Goal: Information Seeking & Learning: Learn about a topic

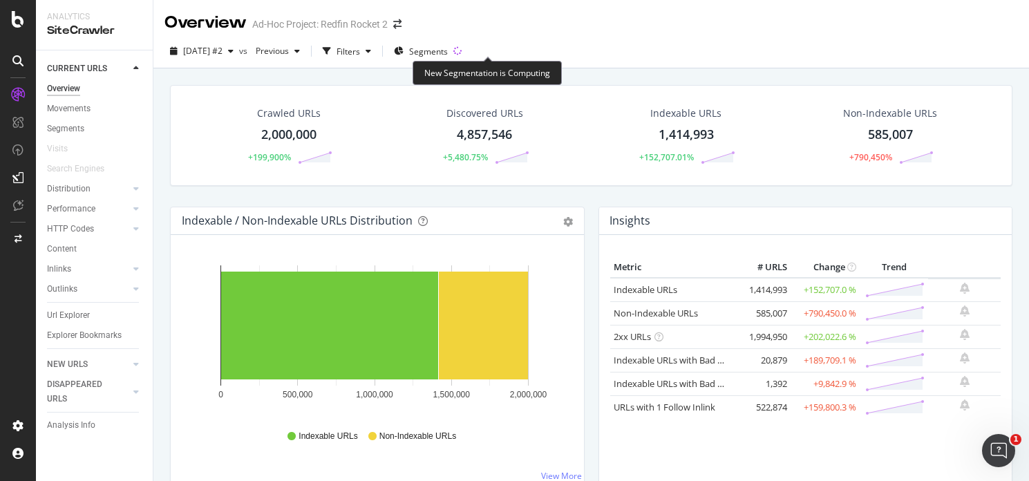
click at [463, 50] on icon at bounding box center [457, 51] width 11 height 11
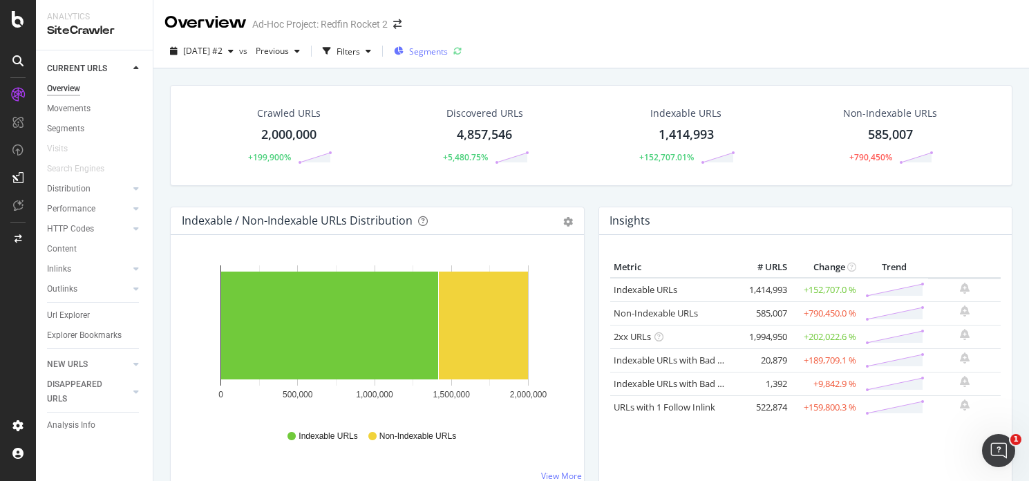
click at [448, 46] on span "Segments" at bounding box center [428, 52] width 39 height 12
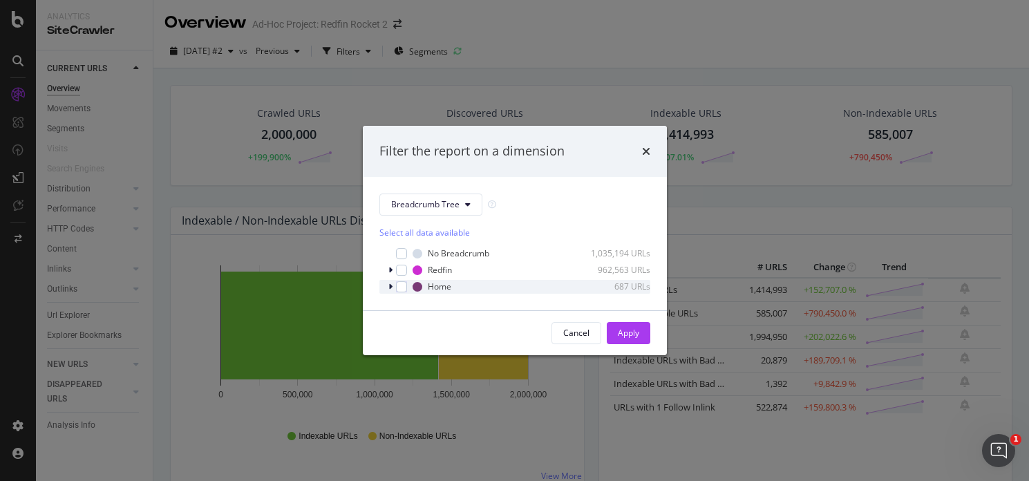
click at [388, 283] on icon "modal" at bounding box center [390, 287] width 4 height 8
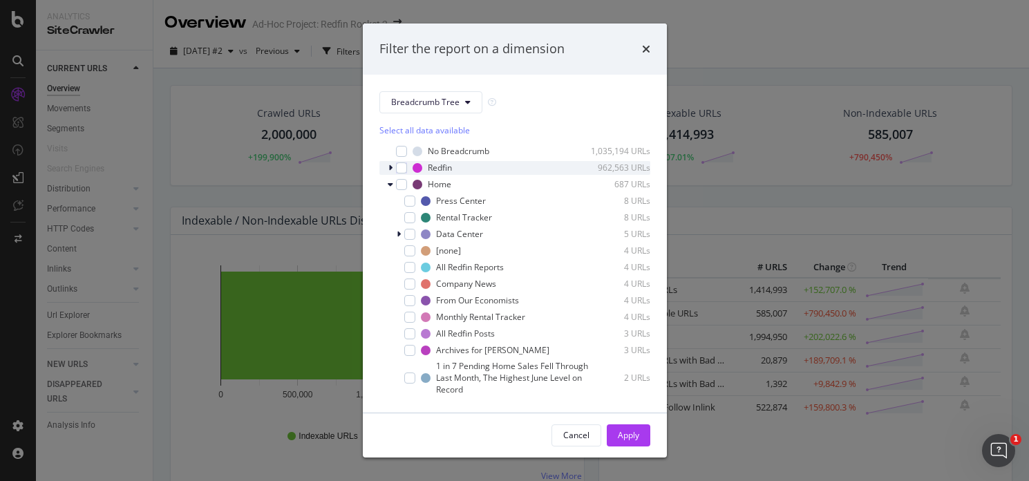
click at [393, 166] on div "modal" at bounding box center [392, 168] width 8 height 14
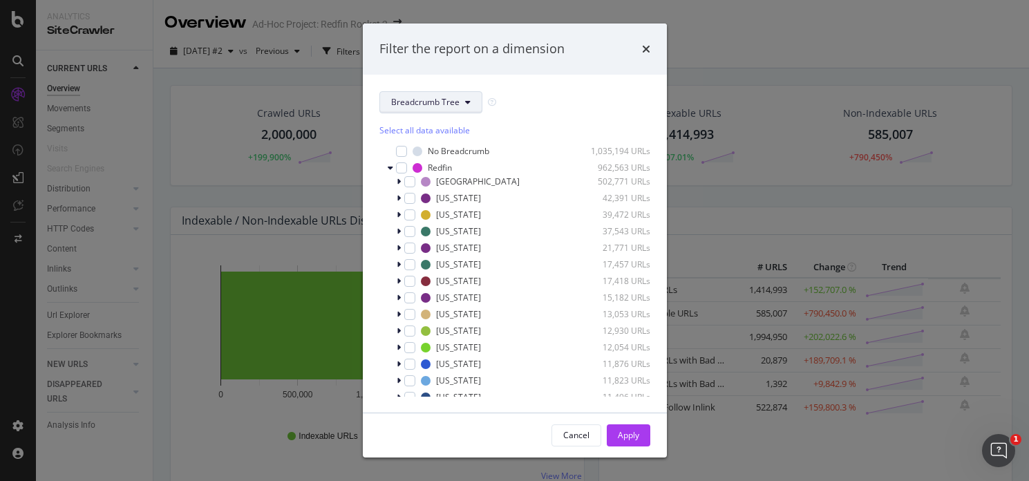
click at [466, 103] on icon "modal" at bounding box center [468, 102] width 6 height 8
click at [433, 142] on div "pagetype" at bounding box center [435, 152] width 111 height 20
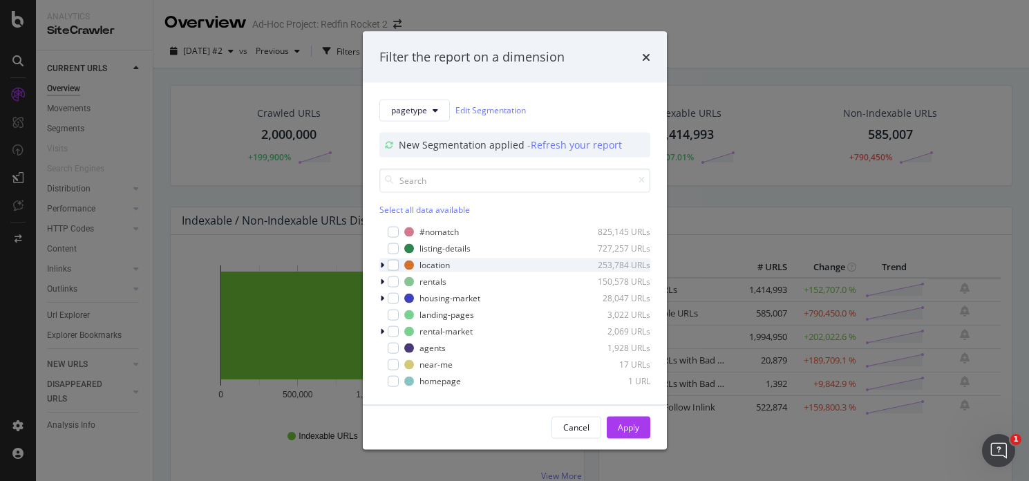
click at [385, 265] on div "modal" at bounding box center [383, 265] width 8 height 14
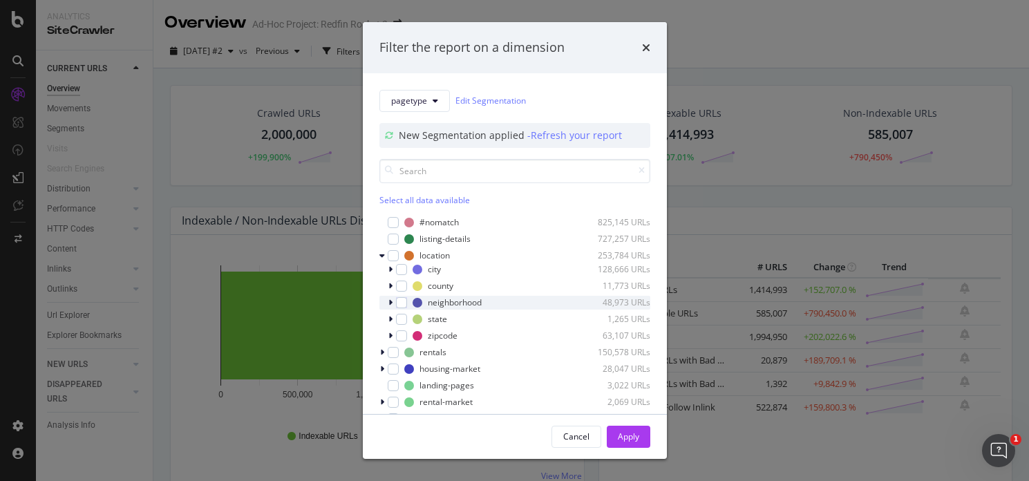
click at [392, 306] on icon "modal" at bounding box center [390, 302] width 4 height 8
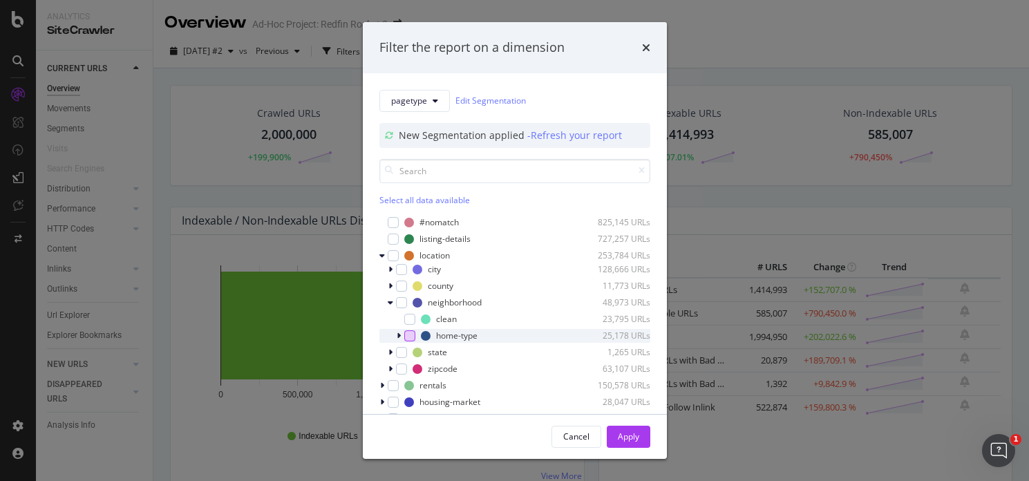
click at [404, 339] on div "modal" at bounding box center [409, 335] width 11 height 11
click at [400, 338] on div "modal" at bounding box center [400, 336] width 8 height 14
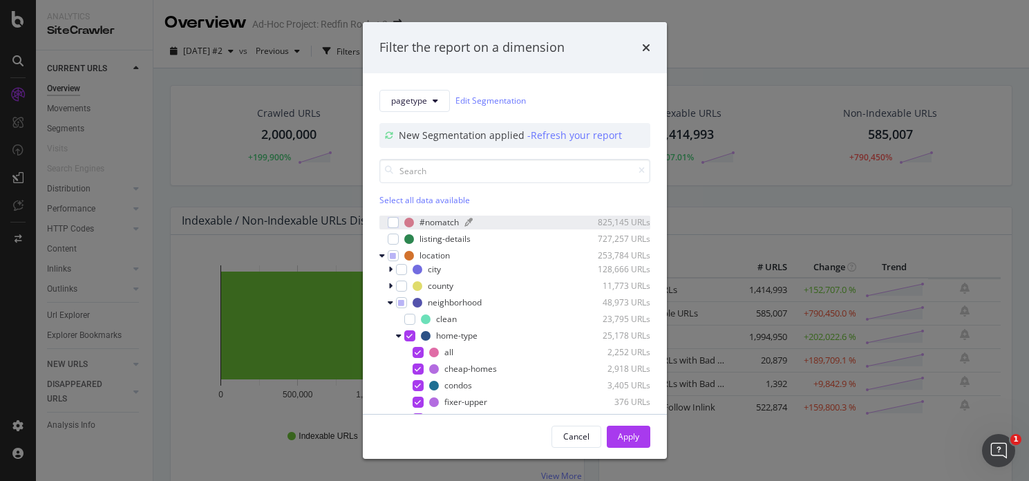
click at [405, 222] on div "modal" at bounding box center [409, 223] width 10 height 10
click at [645, 43] on icon "times" at bounding box center [646, 47] width 8 height 11
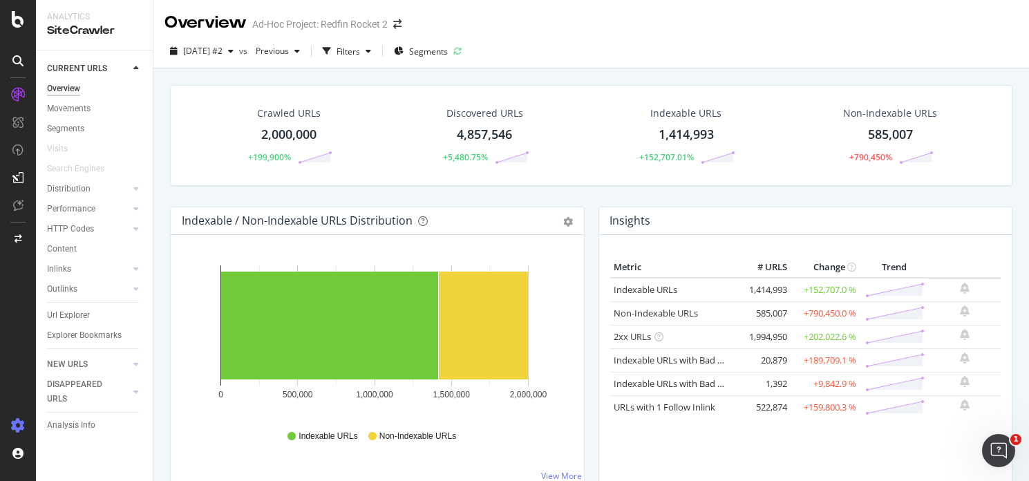
click at [6, 425] on div at bounding box center [17, 425] width 33 height 22
click at [12, 424] on icon at bounding box center [18, 426] width 14 height 14
click at [19, 425] on icon at bounding box center [18, 426] width 14 height 14
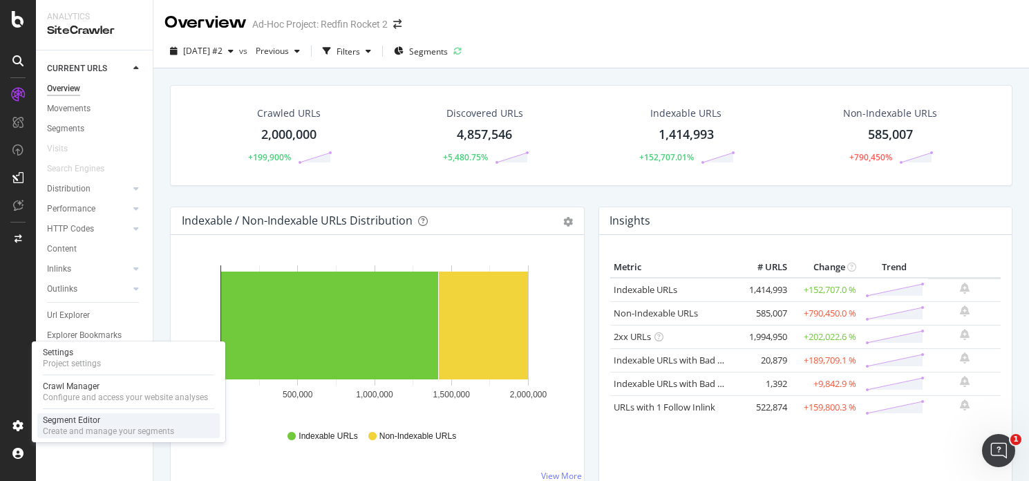
click at [69, 420] on div "Segment Editor" at bounding box center [108, 419] width 131 height 11
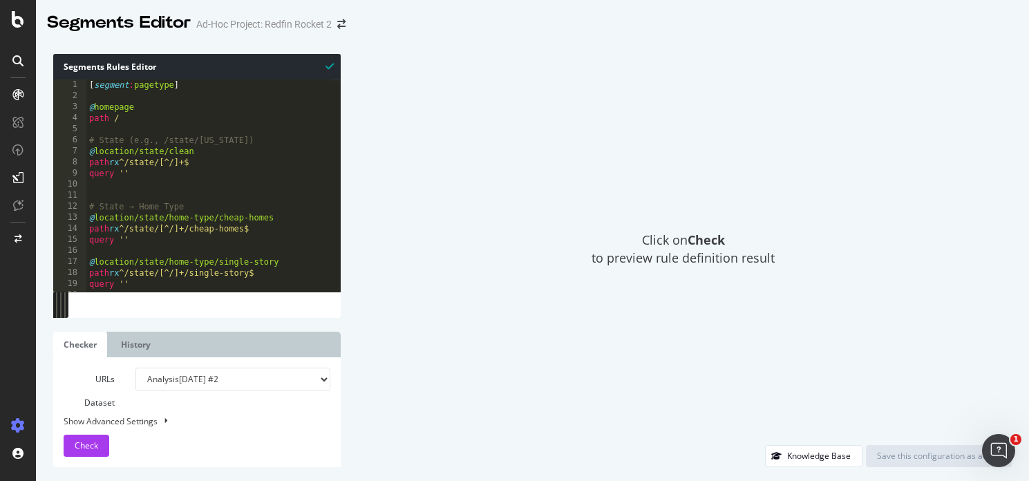
click at [265, 347] on ul "Checker History" at bounding box center [196, 345] width 287 height 26
click at [222, 346] on ul "Checker History" at bounding box center [196, 345] width 287 height 26
click at [161, 344] on link "History" at bounding box center [136, 345] width 50 height 26
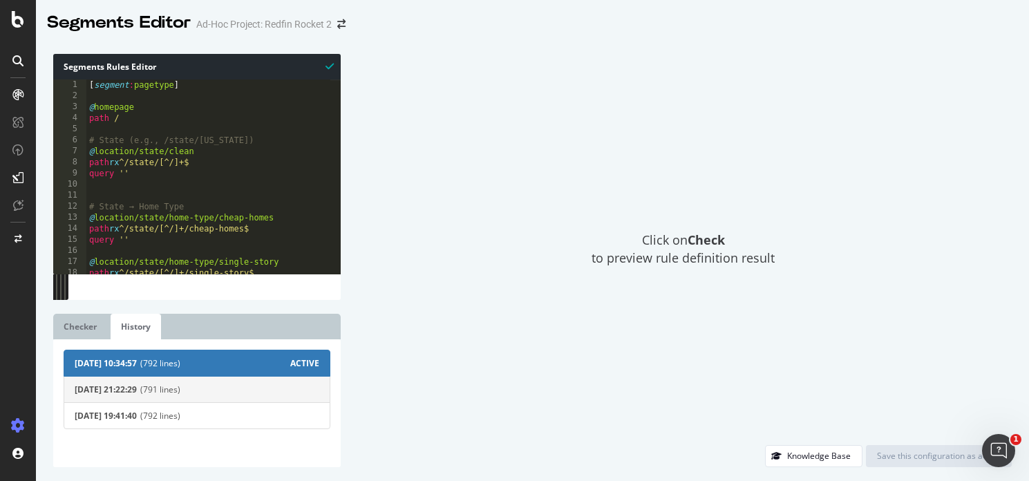
click at [249, 390] on span "(791 lines)" at bounding box center [229, 389] width 179 height 12
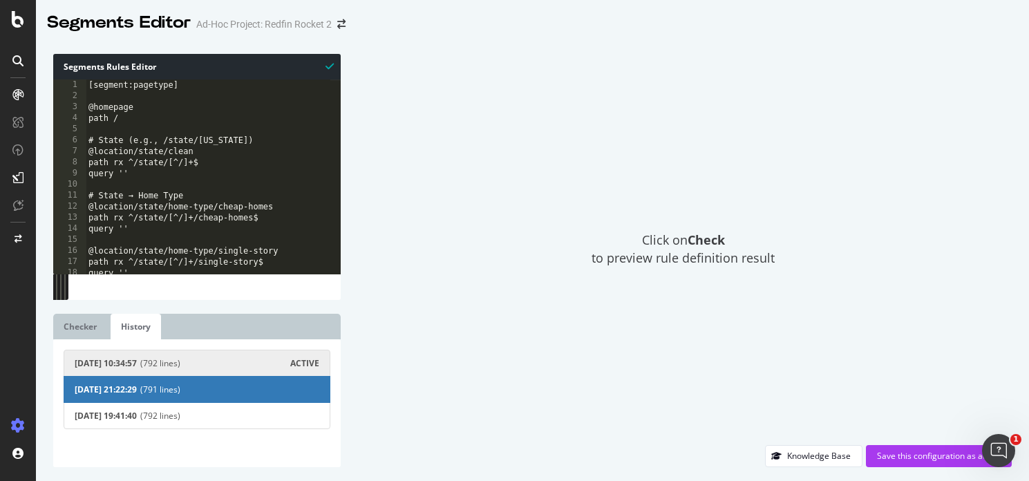
click at [259, 366] on span "(792 lines)" at bounding box center [215, 363] width 150 height 12
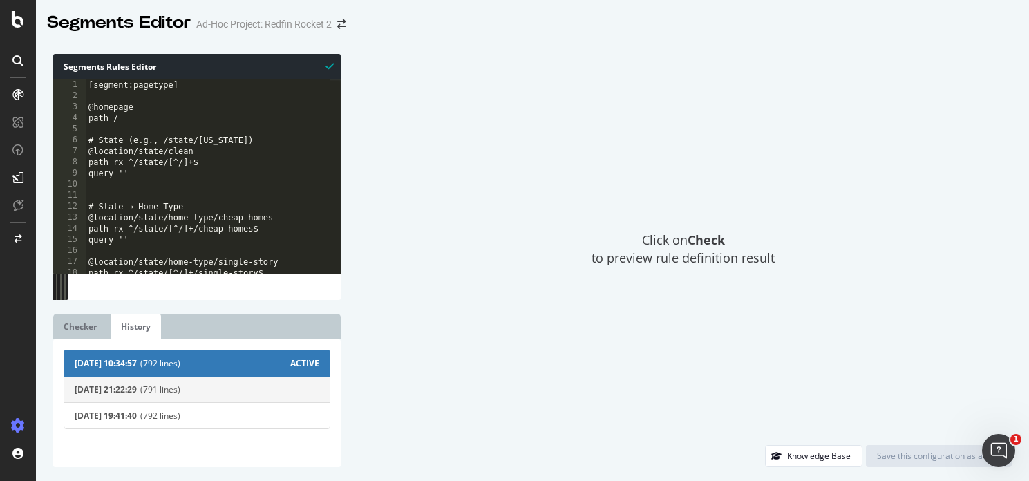
click at [265, 390] on span "(791 lines)" at bounding box center [229, 389] width 179 height 12
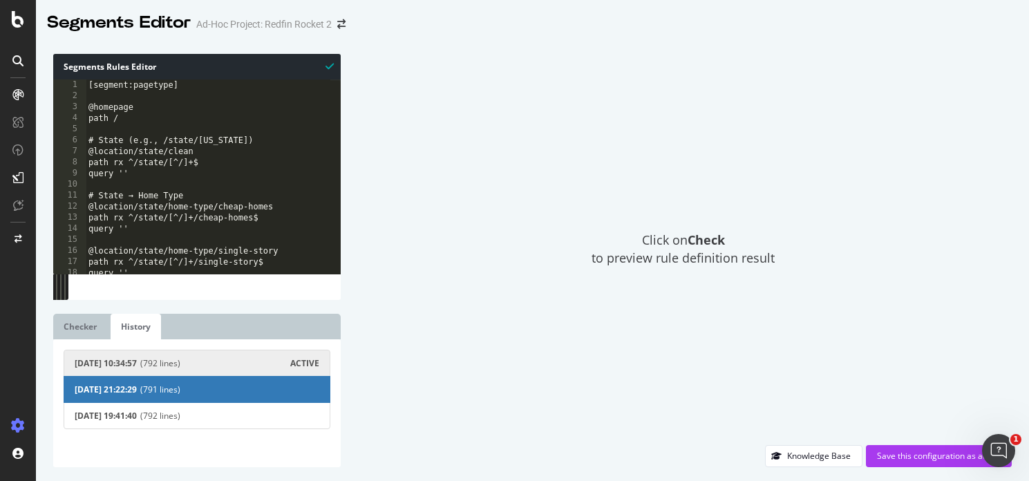
click at [240, 361] on span "(792 lines)" at bounding box center [215, 363] width 150 height 12
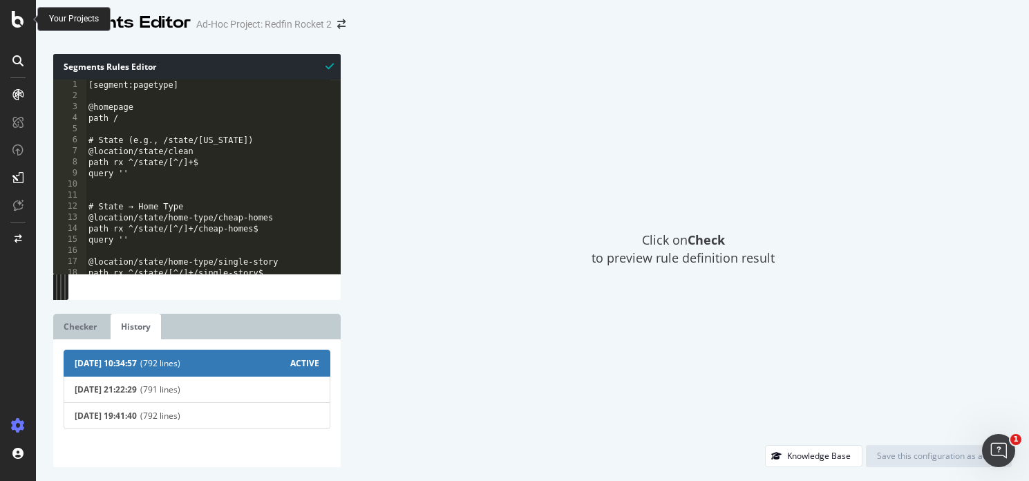
click at [15, 21] on icon at bounding box center [18, 19] width 12 height 17
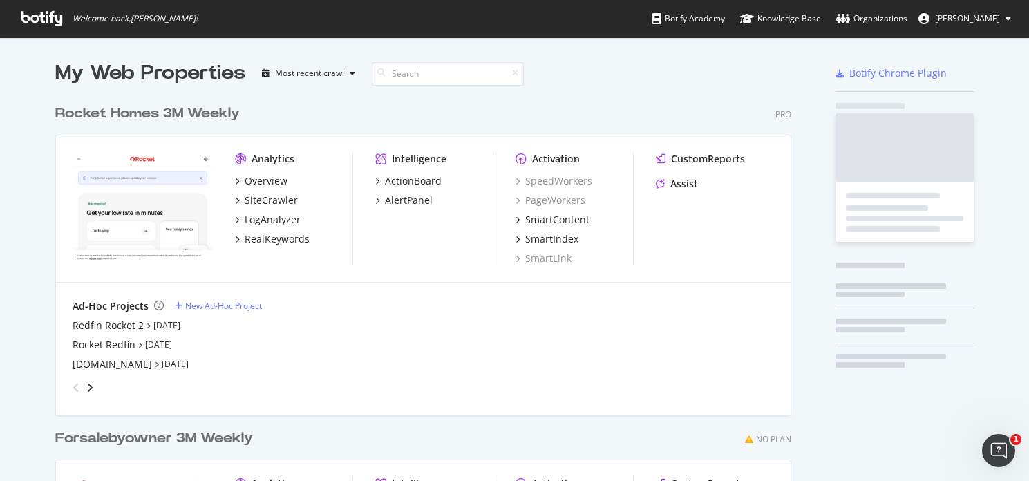
scroll to position [470, 1008]
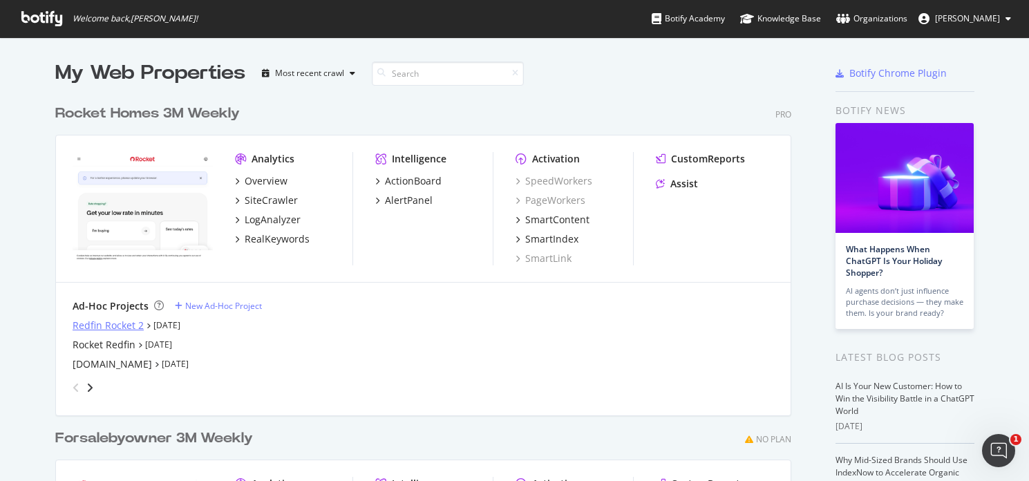
click at [127, 326] on div "Redfin Rocket 2" at bounding box center [108, 325] width 71 height 14
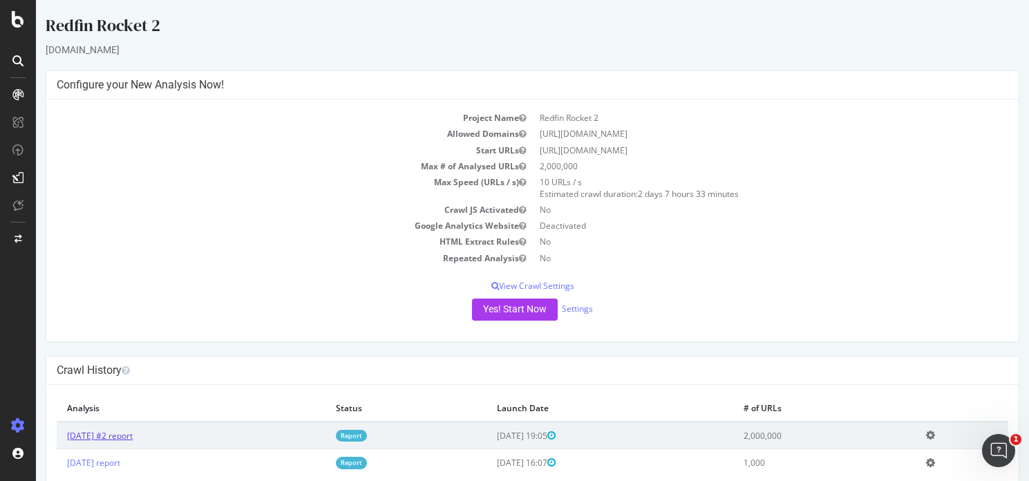
click at [133, 434] on link "[DATE] #2 report" at bounding box center [100, 436] width 66 height 12
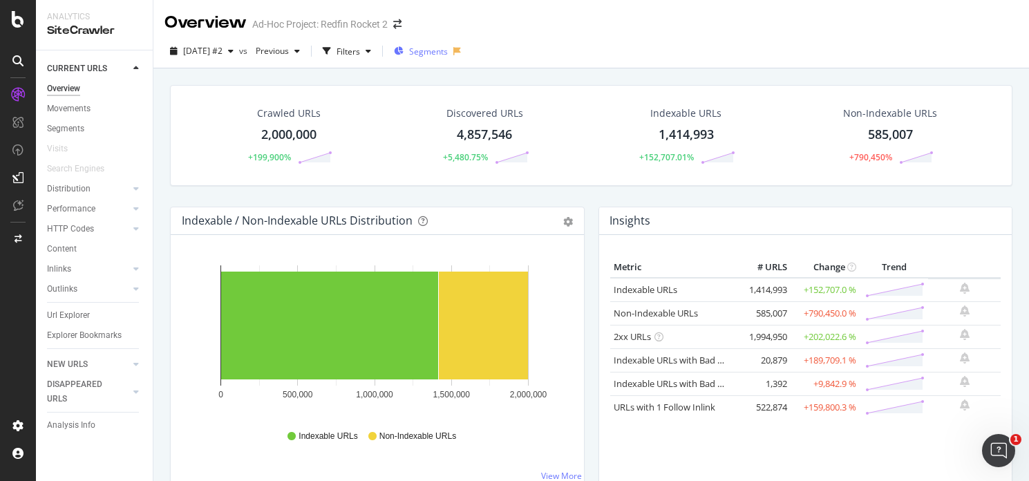
click at [448, 54] on span "Segments" at bounding box center [428, 52] width 39 height 12
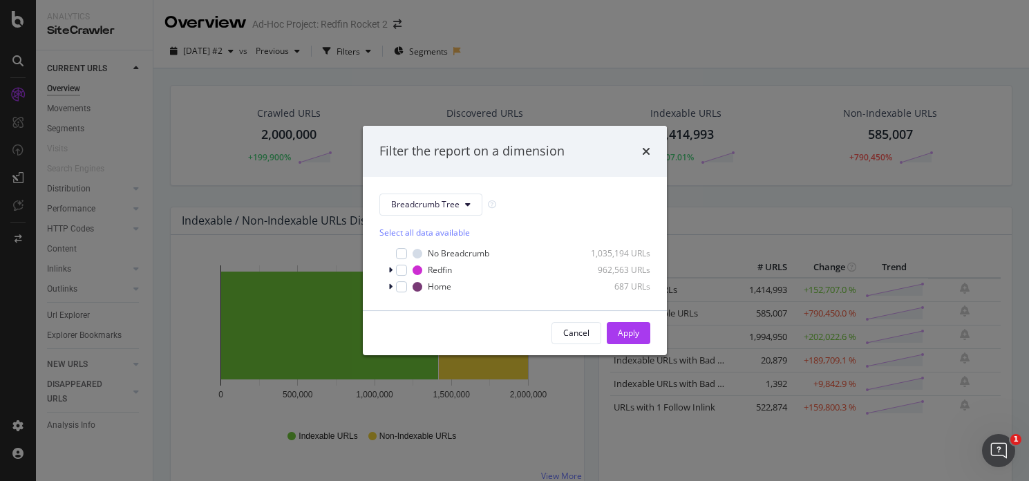
click at [435, 219] on div "Select all data available No Breadcrumb 1,035,194 URLs Redfin 962,563 URLs Home…" at bounding box center [514, 255] width 271 height 78
click at [435, 211] on button "Breadcrumb Tree" at bounding box center [430, 204] width 103 height 22
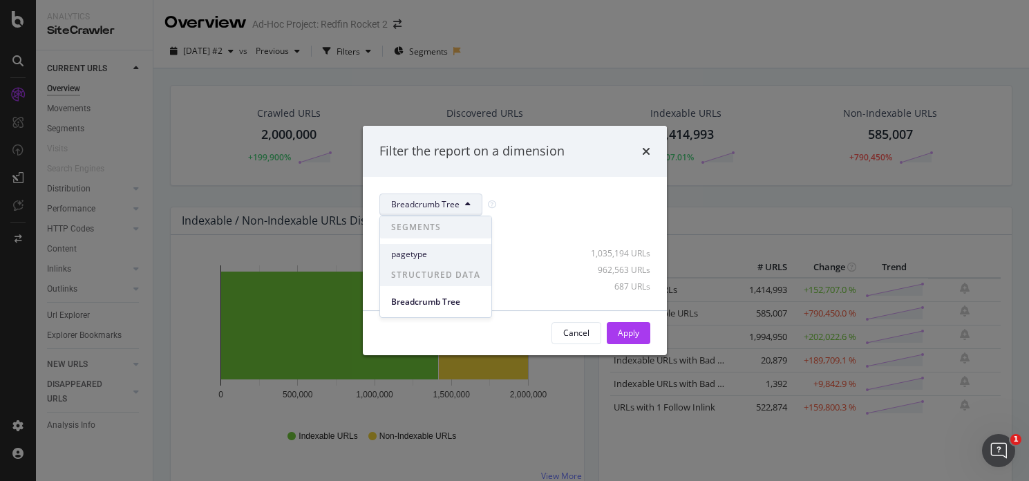
click at [417, 251] on span "pagetype" at bounding box center [435, 254] width 89 height 12
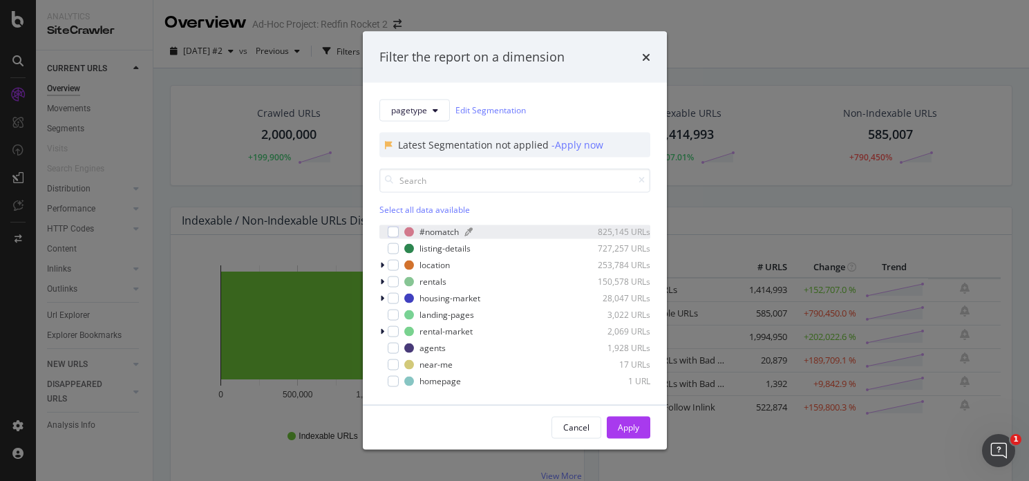
click at [426, 228] on div "#nomatch" at bounding box center [438, 232] width 39 height 12
click at [644, 425] on button "Apply" at bounding box center [629, 427] width 44 height 22
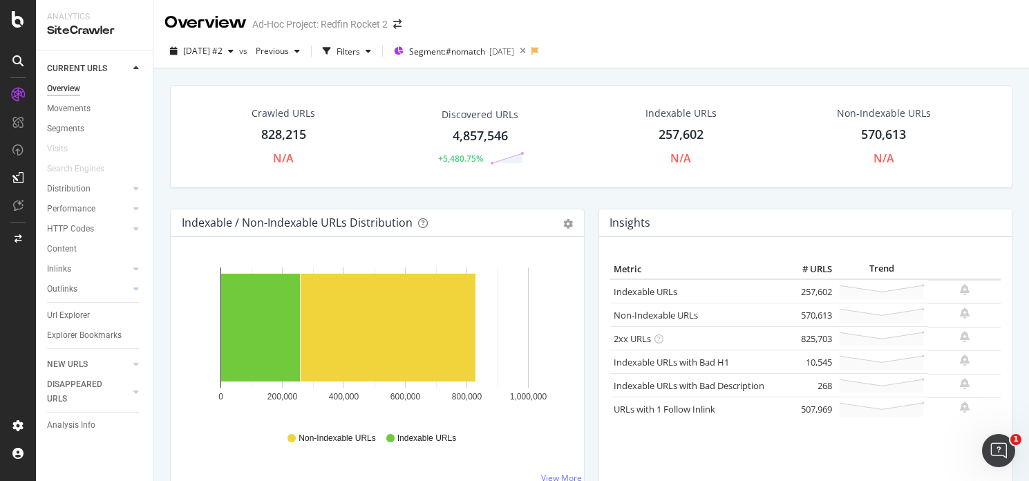
scroll to position [3, 0]
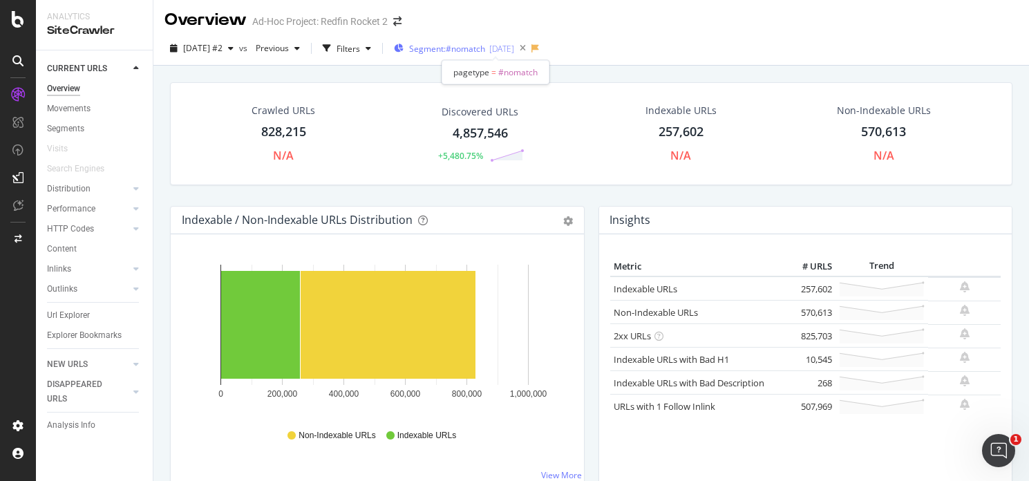
click at [448, 48] on span "Segment: #nomatch" at bounding box center [447, 49] width 76 height 12
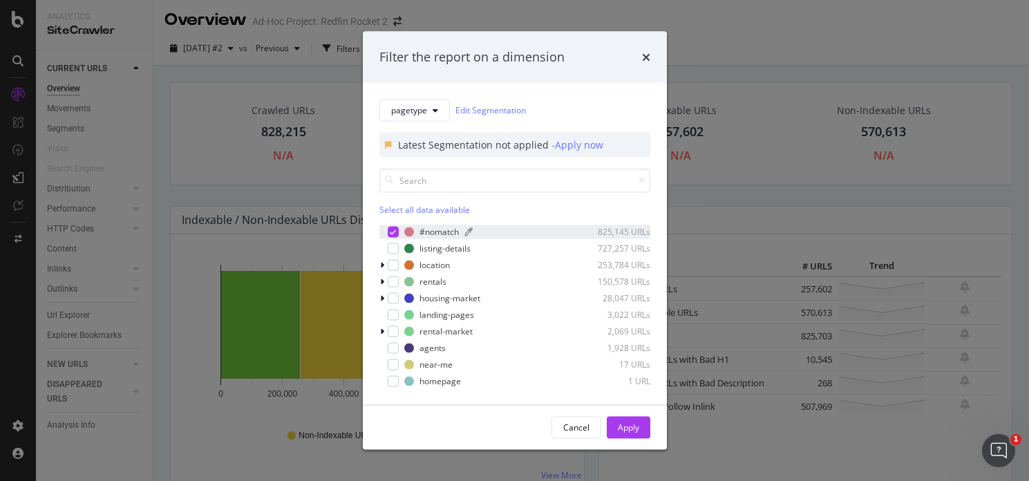
click at [456, 236] on div "#nomatch" at bounding box center [438, 232] width 39 height 12
click at [442, 235] on div "#nomatch" at bounding box center [438, 232] width 39 height 12
click at [622, 427] on div "Apply" at bounding box center [628, 427] width 21 height 12
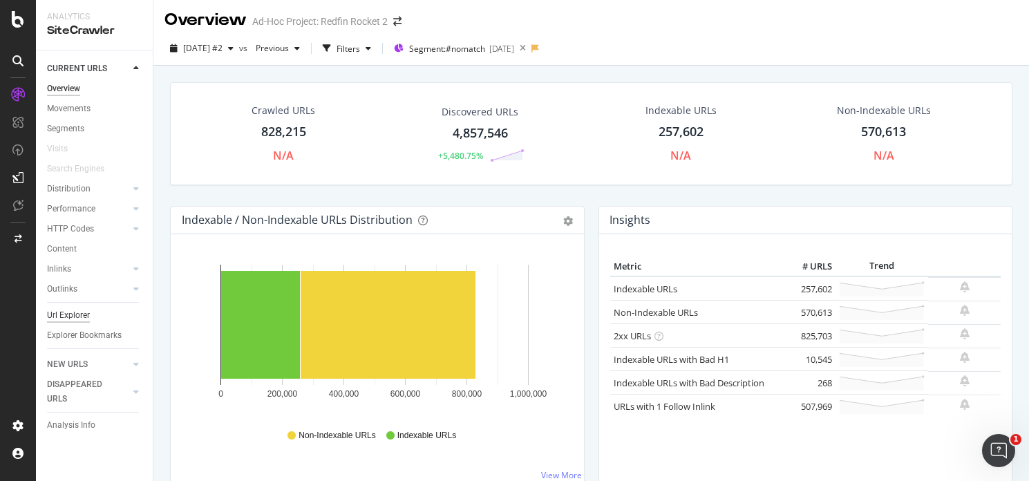
click at [88, 313] on div "Url Explorer" at bounding box center [68, 315] width 43 height 15
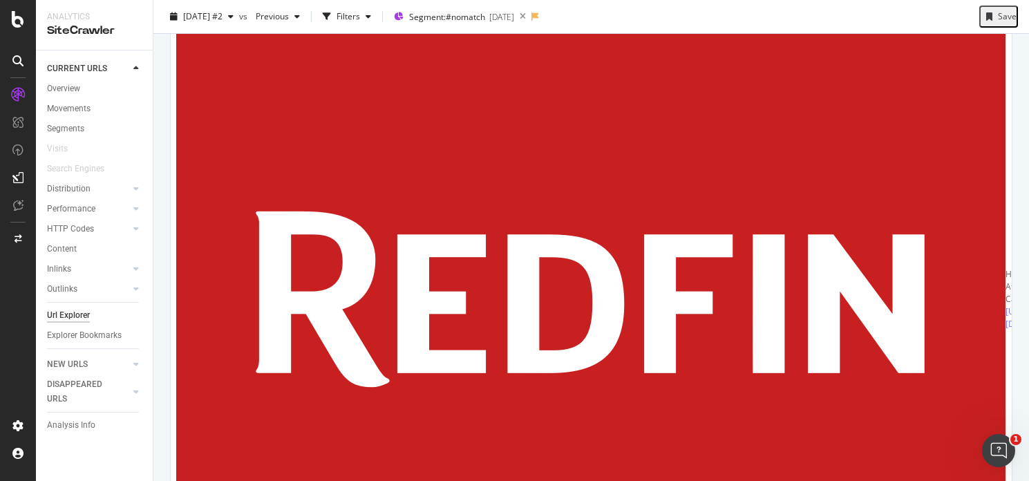
scroll to position [2700, 0]
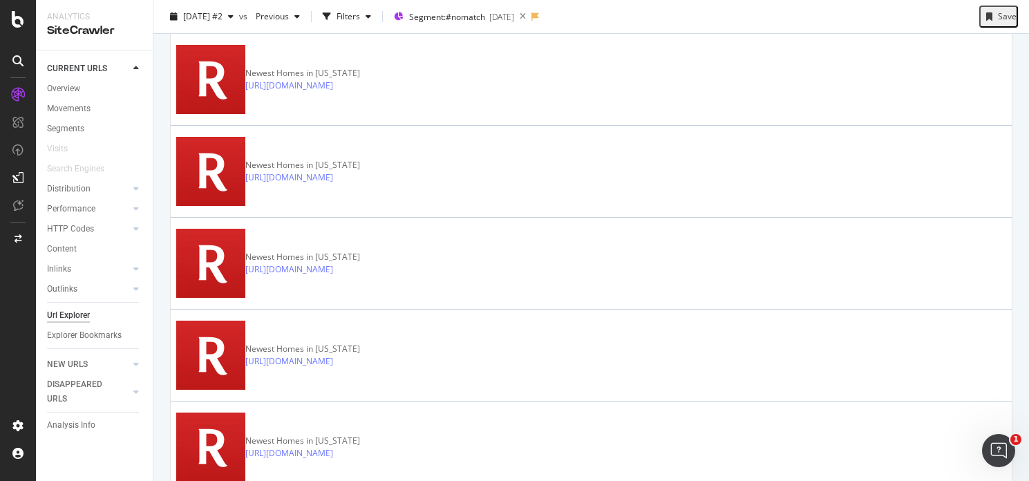
scroll to position [2832, 0]
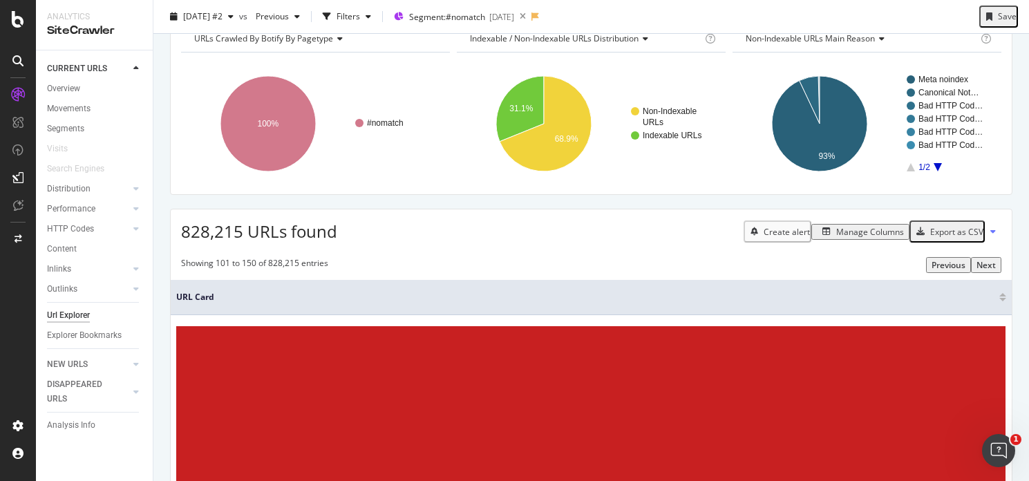
scroll to position [2753, 0]
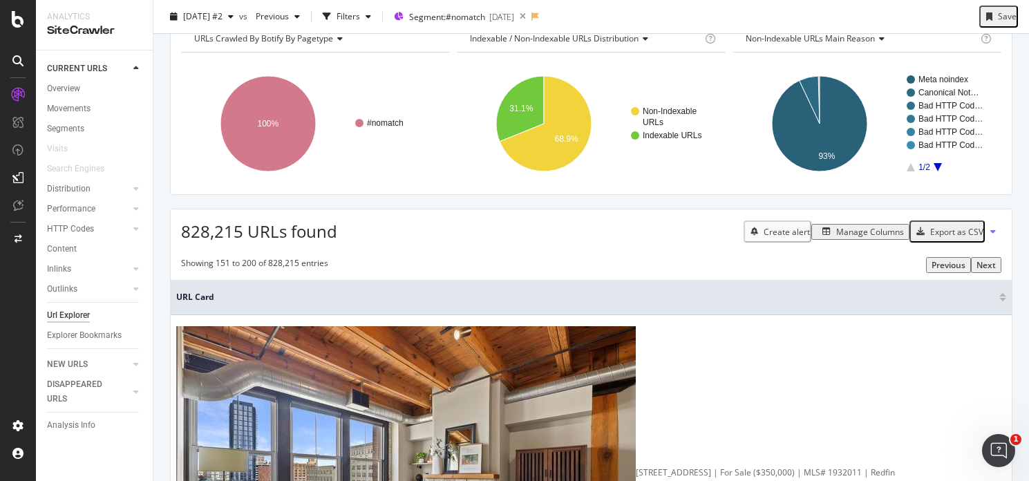
scroll to position [2812, 0]
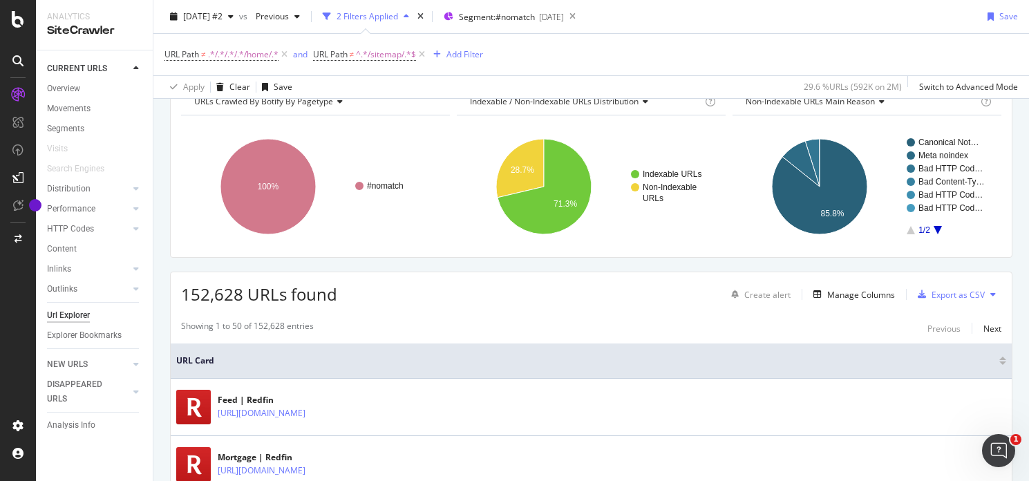
scroll to position [82, 0]
